Goal: Task Accomplishment & Management: Manage account settings

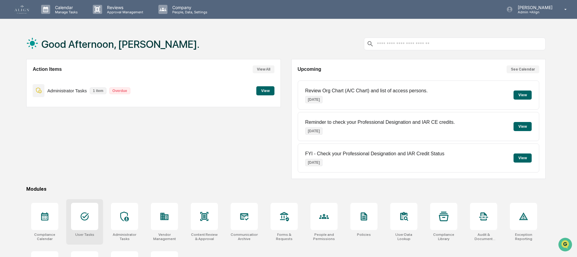
click at [91, 217] on div at bounding box center [84, 215] width 27 height 27
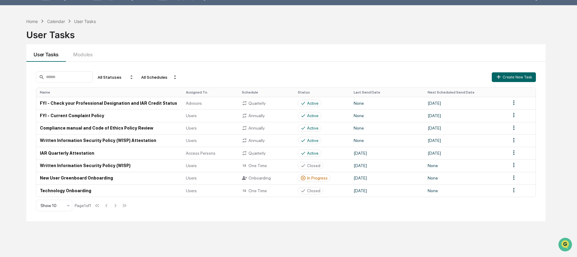
scroll to position [14, 0]
click at [128, 128] on td "Compliance manual and Code of Ethics Policy Review" at bounding box center [109, 127] width 146 height 12
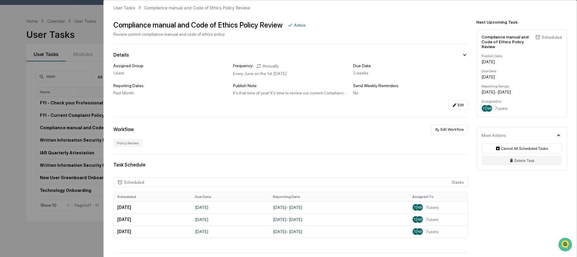
scroll to position [6, 0]
click at [462, 128] on button "Edit Workflow" at bounding box center [449, 129] width 37 height 10
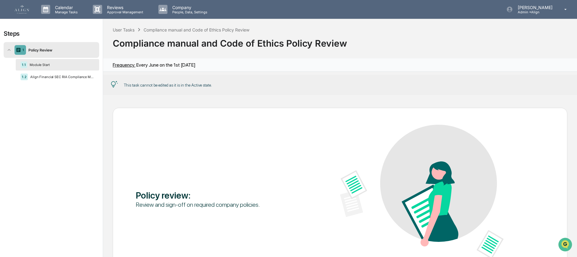
scroll to position [14, 0]
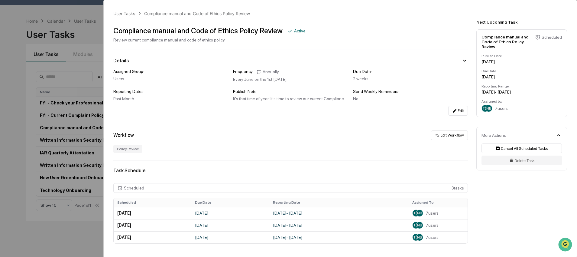
click at [85, 13] on div "User Tasks Compliance manual and Code of Ethics Policy Review Compliance manual…" at bounding box center [288, 128] width 577 height 257
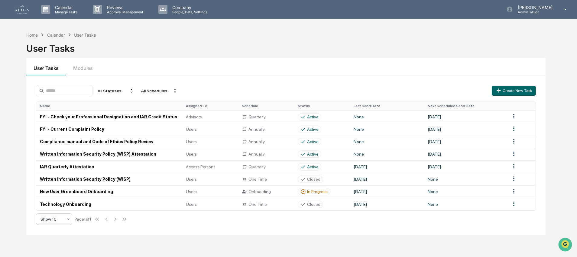
click at [71, 221] on div "Show 10" at bounding box center [54, 218] width 36 height 11
click at [49, 203] on div "Show 100" at bounding box center [54, 204] width 36 height 12
click at [24, 11] on img at bounding box center [22, 9] width 15 height 8
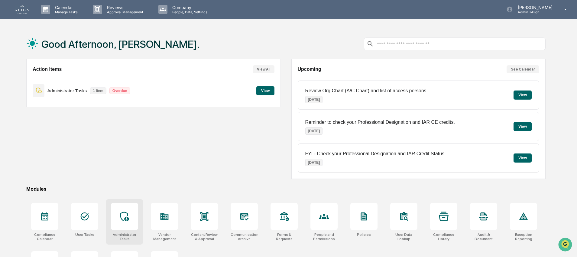
click at [125, 220] on icon at bounding box center [125, 216] width 10 height 10
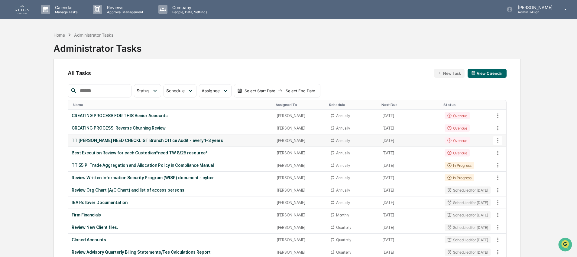
click at [183, 143] on div "TT [PERSON_NAME] NEED CHECKLIST Branch Office Audit - every 1-3 years" at bounding box center [171, 140] width 198 height 5
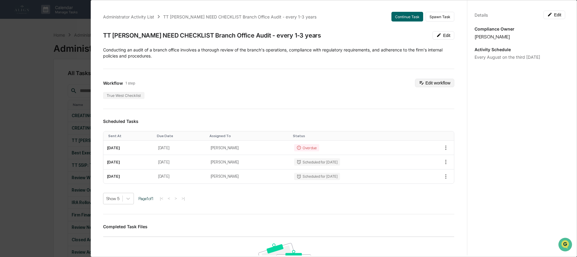
click at [427, 81] on button "Edit workflow" at bounding box center [434, 83] width 39 height 8
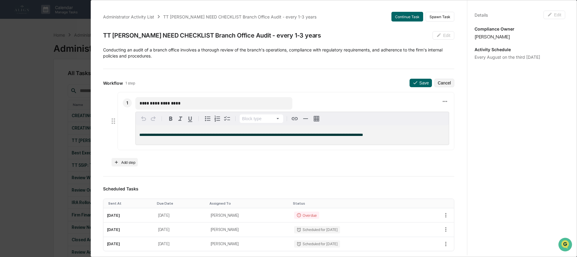
click at [175, 70] on div "**********" at bounding box center [279, 242] width 366 height 474
click at [413, 81] on icon at bounding box center [415, 82] width 4 height 3
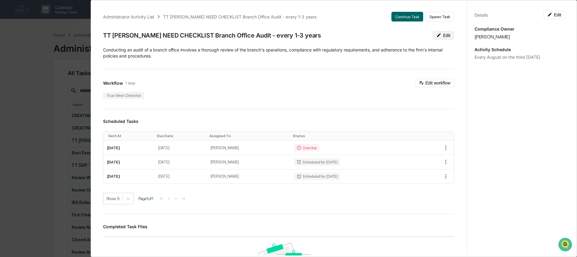
click at [436, 36] on icon at bounding box center [438, 35] width 5 height 5
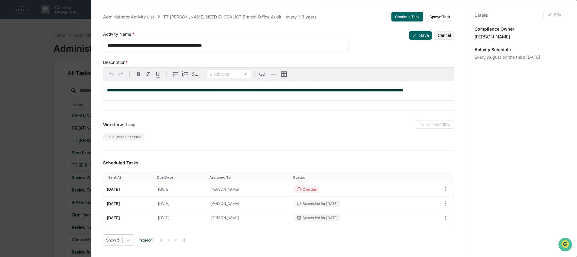
drag, startPoint x: 168, startPoint y: 46, endPoint x: 82, endPoint y: 45, distance: 86.1
click at [82, 45] on div "**********" at bounding box center [288, 128] width 577 height 257
type textarea "**********"
click at [158, 92] on p "**********" at bounding box center [278, 90] width 343 height 4
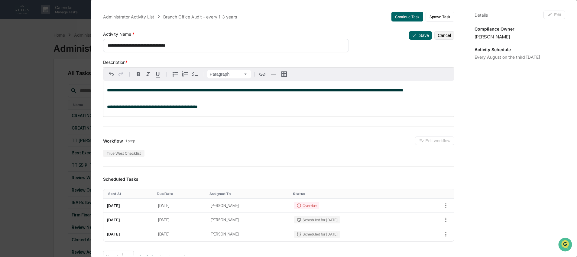
click at [214, 157] on div "True West Checklist" at bounding box center [278, 153] width 351 height 7
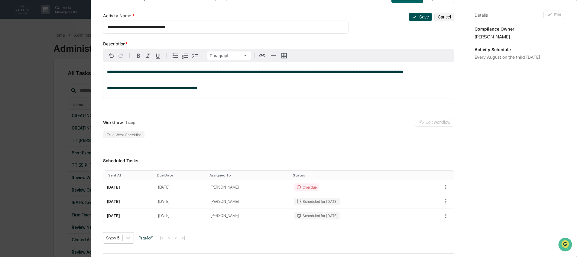
click at [421, 15] on button "Save" at bounding box center [420, 17] width 23 height 8
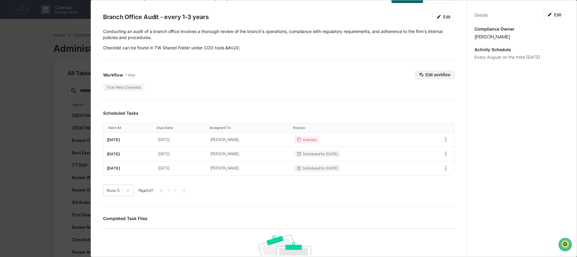
click at [435, 75] on button "Edit workflow" at bounding box center [434, 74] width 39 height 8
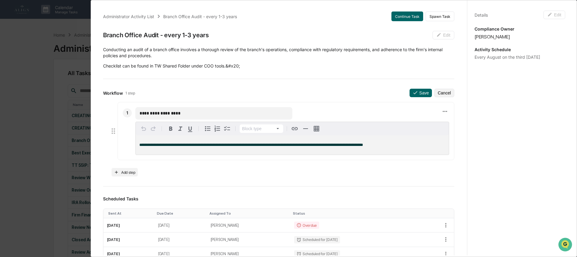
scroll to position [0, 0]
click at [435, 93] on button "Cancel" at bounding box center [444, 93] width 20 height 8
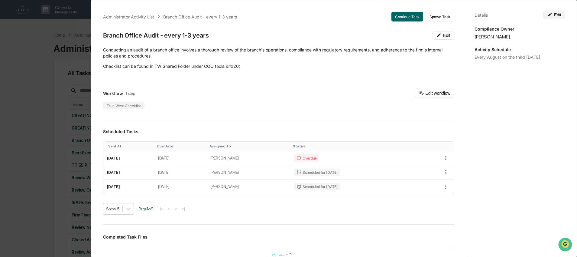
click at [556, 16] on button "Edit" at bounding box center [554, 15] width 22 height 8
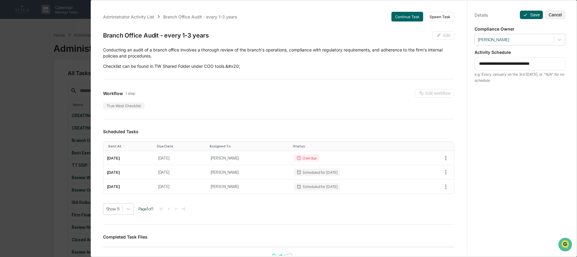
click at [527, 68] on div "**********" at bounding box center [519, 63] width 91 height 13
click at [530, 64] on textarea "**********" at bounding box center [520, 63] width 82 height 6
click at [551, 66] on textarea "**********" at bounding box center [520, 63] width 82 height 6
click at [554, 64] on textarea "**********" at bounding box center [520, 63] width 82 height 6
click at [559, 60] on div "**********" at bounding box center [519, 63] width 91 height 13
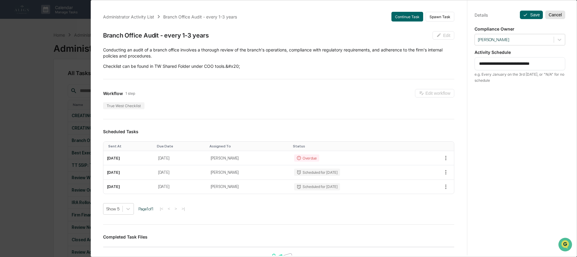
click at [558, 15] on button "Cancel" at bounding box center [555, 15] width 20 height 8
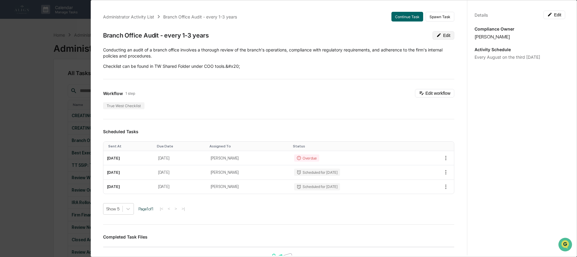
click at [432, 39] on button "Edit" at bounding box center [443, 35] width 22 height 8
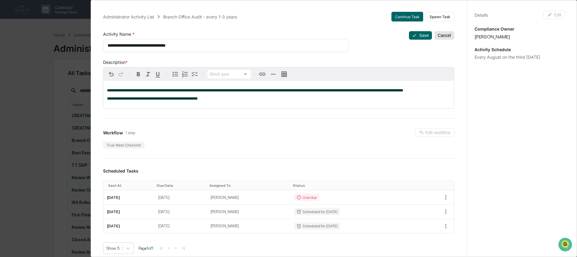
click at [437, 39] on button "Cancel" at bounding box center [444, 35] width 20 height 8
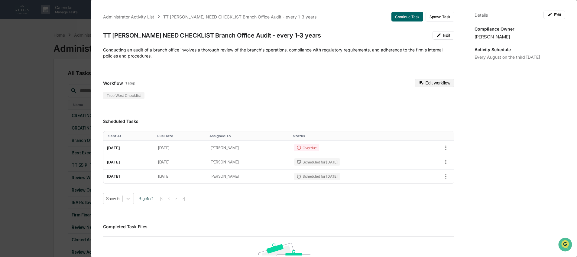
click at [429, 84] on button "Edit workflow" at bounding box center [434, 83] width 39 height 8
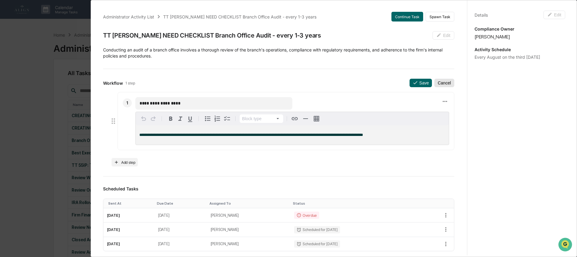
click at [442, 84] on button "Cancel" at bounding box center [444, 83] width 20 height 8
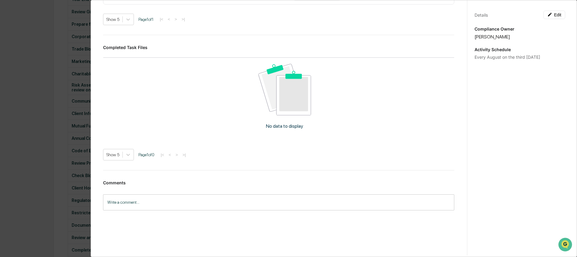
scroll to position [401, 0]
click at [15, 75] on div "Administrator Activity List TT [PERSON_NAME] NEED CHECKLIST Branch Office Audit…" at bounding box center [288, 128] width 577 height 257
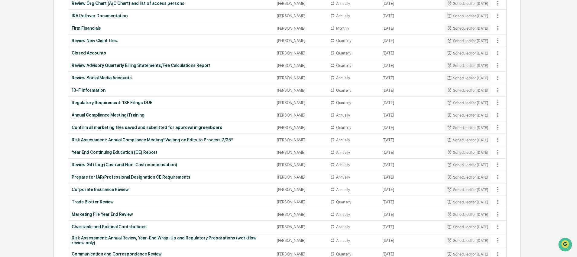
scroll to position [0, 0]
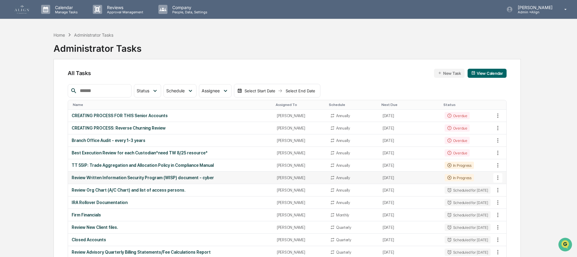
click at [160, 173] on td "Review Written Information Security Program (WISP) document - cyber" at bounding box center [170, 177] width 205 height 12
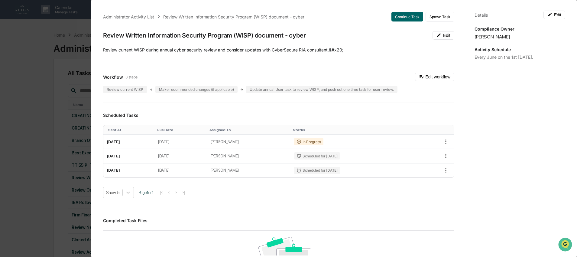
click at [56, 162] on div "Administrator Activity List Review Written Information Security Program (WISP) …" at bounding box center [288, 128] width 577 height 257
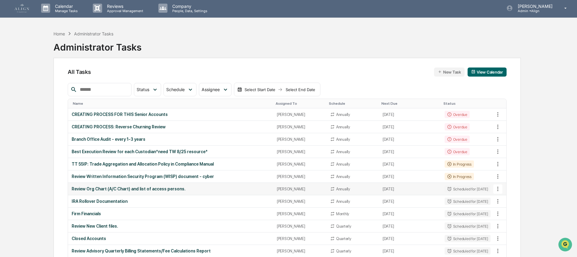
scroll to position [2, 0]
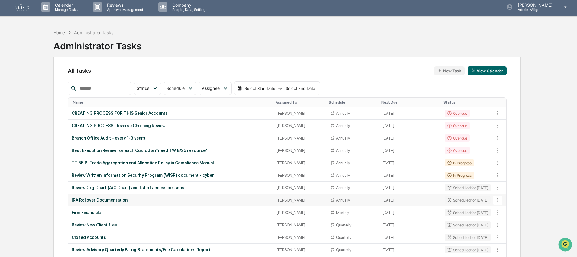
click at [94, 202] on div "IRA Rollover Documentation" at bounding box center [171, 199] width 198 height 5
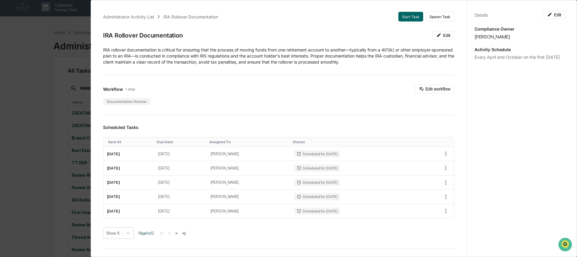
click at [32, 190] on div "Administrator Activity List IRA Rollover Documentation Start Task Spawn Task IR…" at bounding box center [288, 128] width 577 height 257
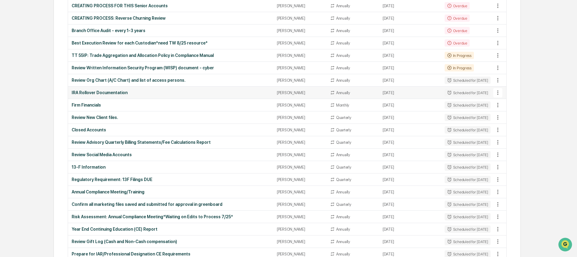
scroll to position [110, 0]
click at [93, 192] on div "Annual Compliance Meeting/Training" at bounding box center [171, 191] width 198 height 5
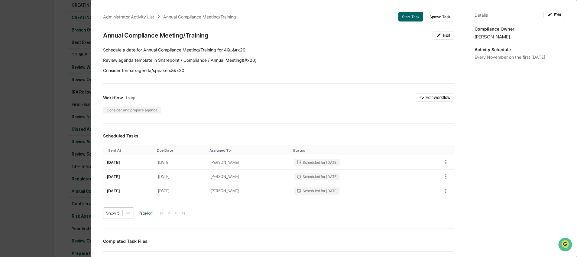
click at [24, 180] on div "Administrator Activity List Annual Compliance Meeting/Training Start Task Spawn…" at bounding box center [288, 128] width 577 height 257
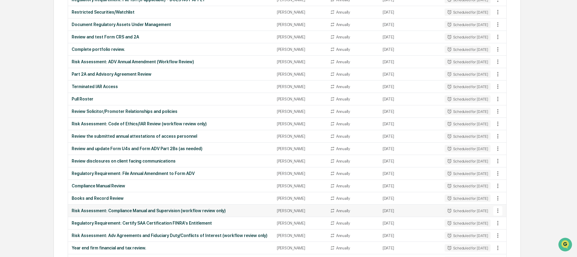
scroll to position [721, 0]
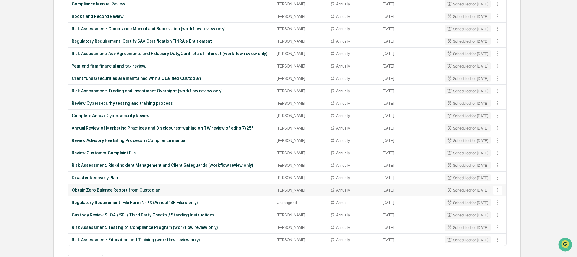
click at [120, 192] on div "Obtain Zero Balance Report from Custodian" at bounding box center [171, 189] width 198 height 5
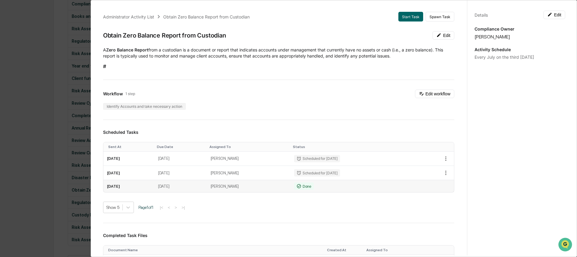
click at [323, 185] on td "Done" at bounding box center [352, 186] width 125 height 12
click at [254, 186] on td "[PERSON_NAME]" at bounding box center [248, 186] width 83 height 12
click at [187, 188] on td "[DATE]" at bounding box center [180, 186] width 53 height 12
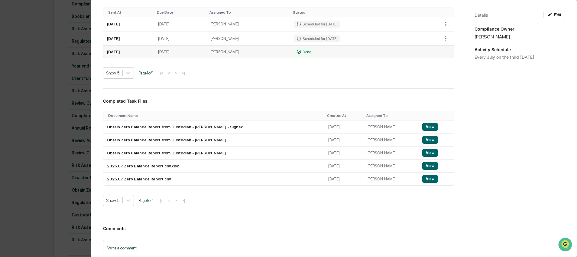
scroll to position [152, 0]
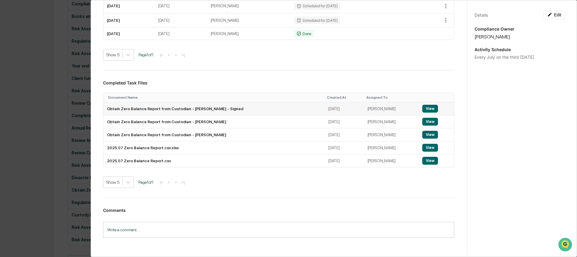
click at [252, 112] on td "Obtain Zero Balance Report from Custodian - [PERSON_NAME] - Signed" at bounding box center [213, 108] width 221 height 13
click at [422, 109] on button "View" at bounding box center [430, 109] width 16 height 8
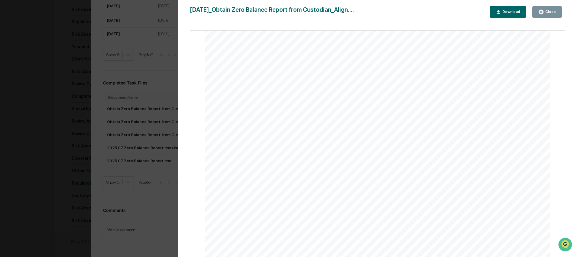
scroll to position [361, 0]
click at [111, 152] on div "Version History [DATE] 09:50 PM [PERSON_NAME] [DATE]_Obtain Zero Balance Report…" at bounding box center [288, 128] width 577 height 257
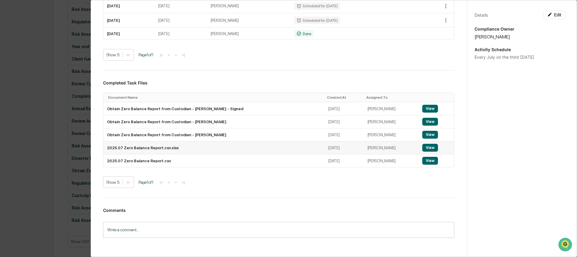
click at [139, 149] on td "2025.07 Zero Balance Report.csv.xlsx" at bounding box center [213, 147] width 221 height 13
click at [422, 147] on button "View" at bounding box center [430, 148] width 16 height 8
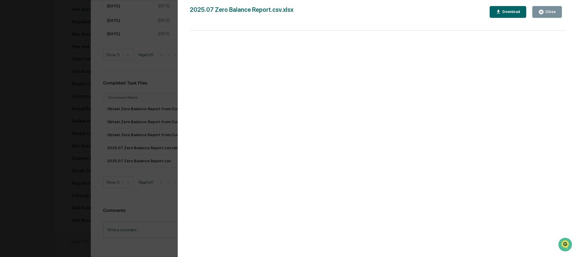
click at [538, 15] on button "Close" at bounding box center [547, 12] width 30 height 12
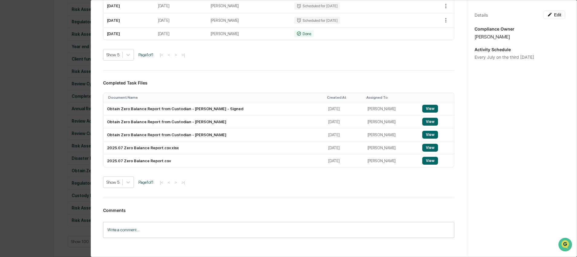
click at [52, 90] on div "Administrator Activity List Obtain Zero Balance Report from Custodian Start Tas…" at bounding box center [288, 128] width 577 height 257
